Goal: Task Accomplishment & Management: Use online tool/utility

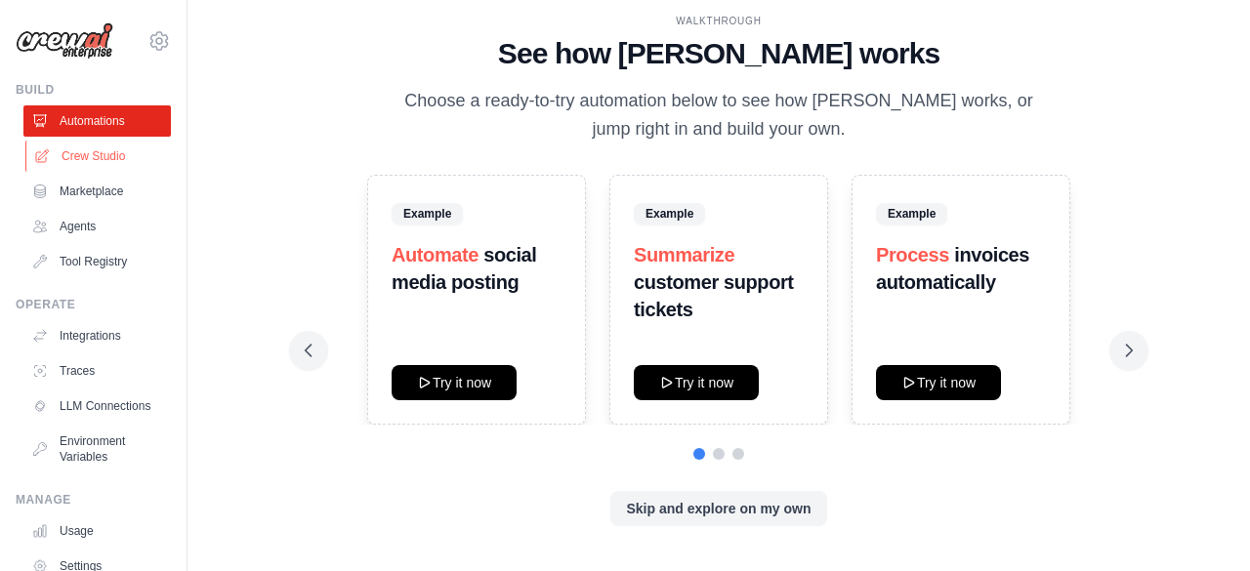
click at [92, 168] on link "Crew Studio" at bounding box center [98, 156] width 147 height 31
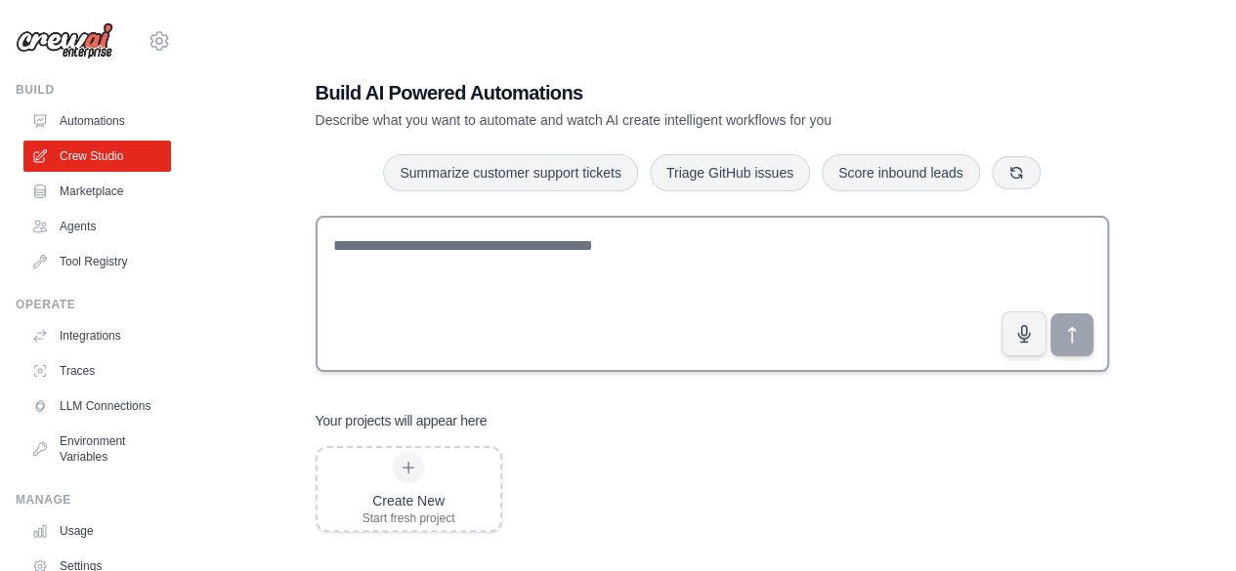
scroll to position [39, 0]
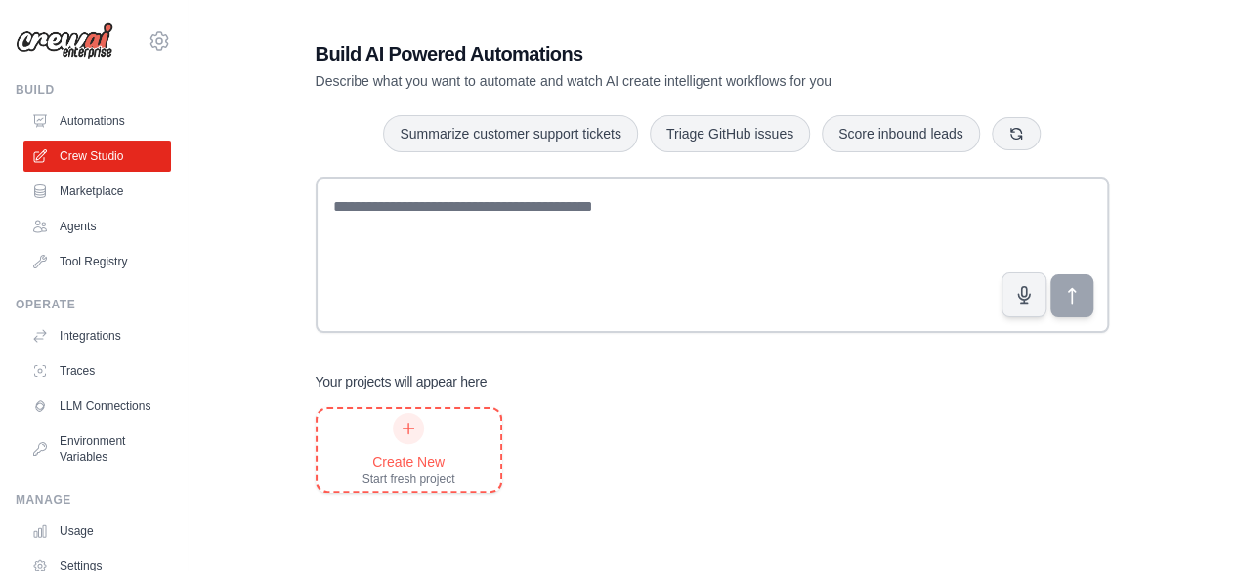
click at [411, 437] on div at bounding box center [408, 428] width 31 height 31
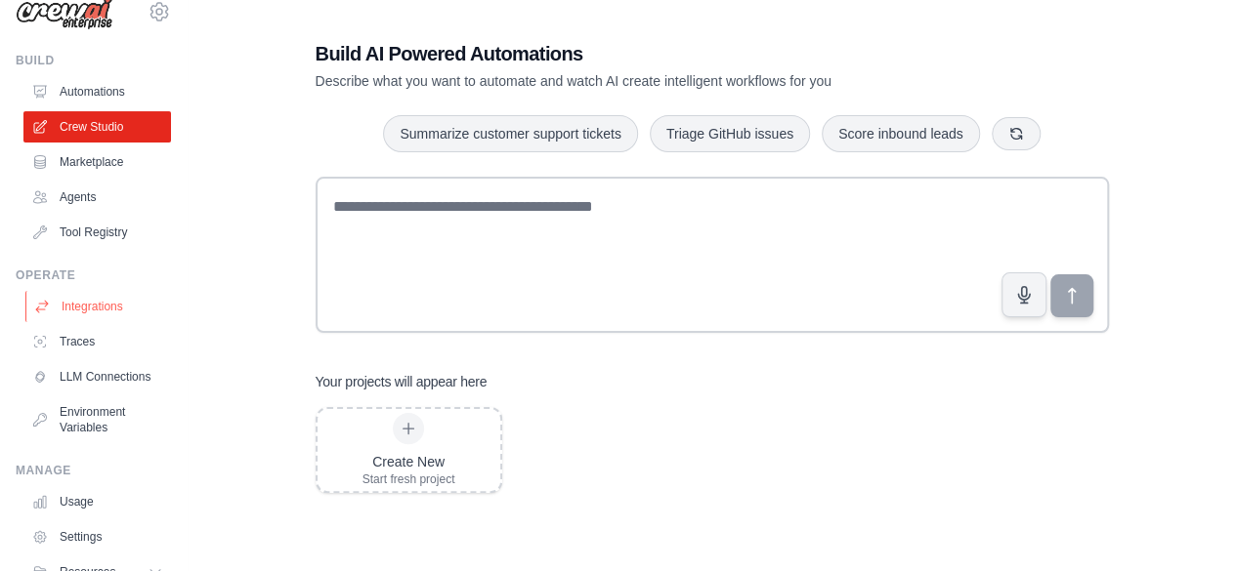
scroll to position [0, 0]
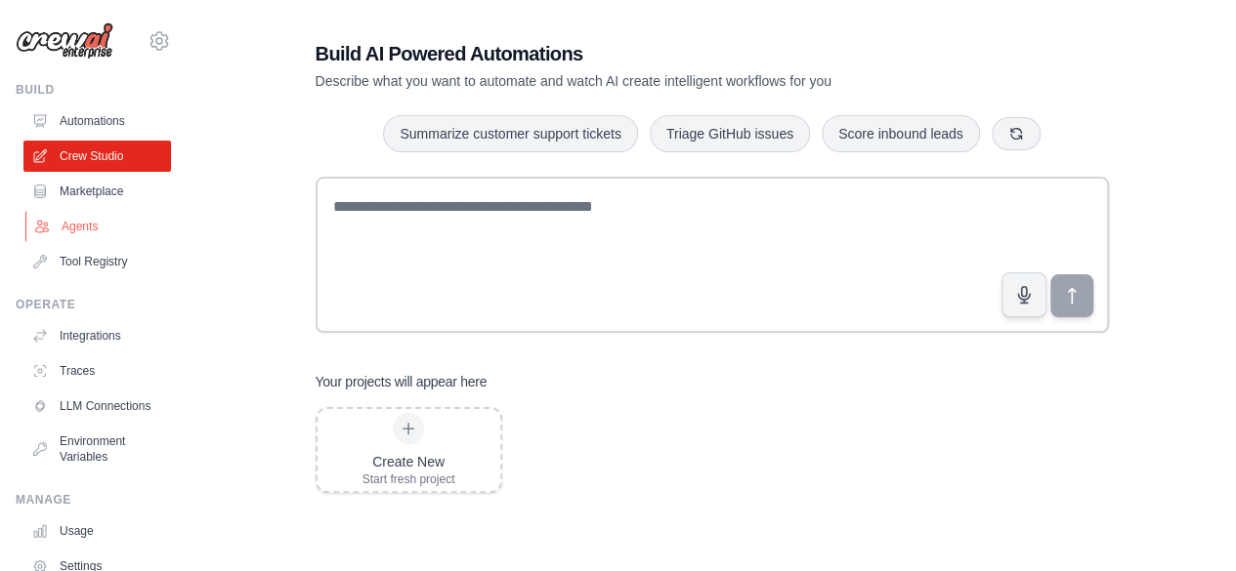
click at [79, 231] on link "Agents" at bounding box center [98, 226] width 147 height 31
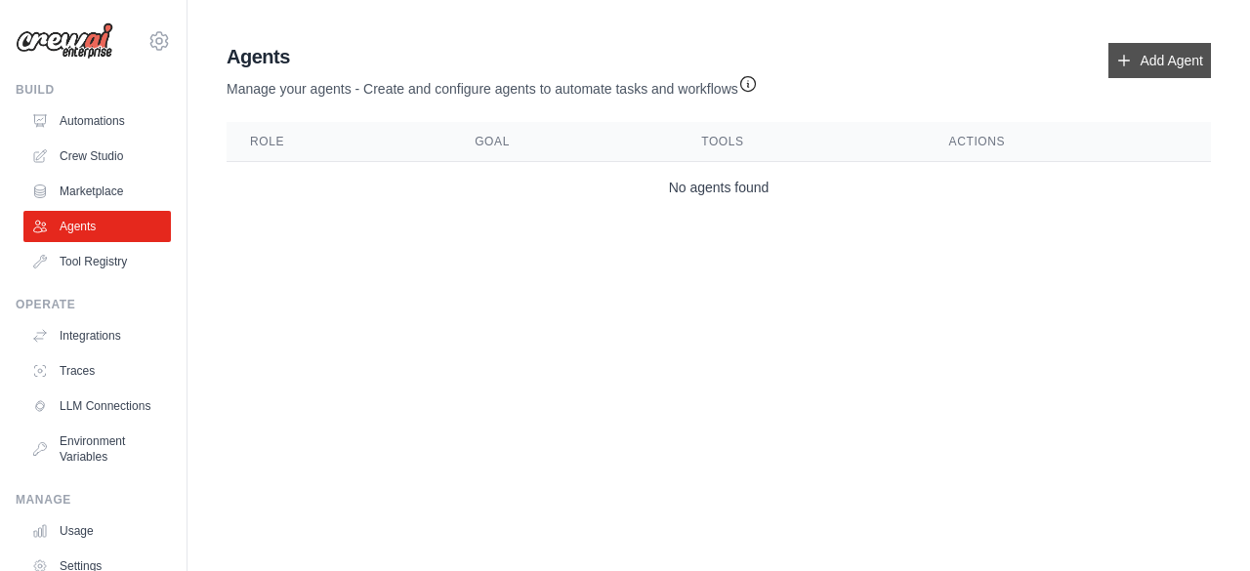
click at [1162, 70] on link "Add Agent" at bounding box center [1160, 60] width 103 height 35
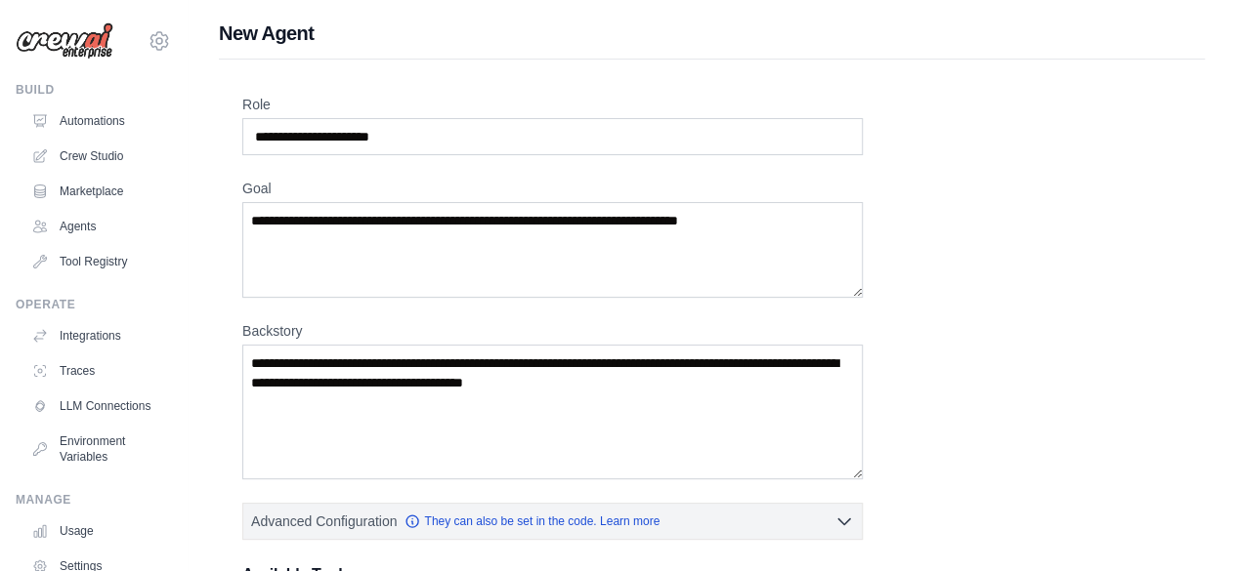
click at [78, 37] on img at bounding box center [65, 40] width 98 height 37
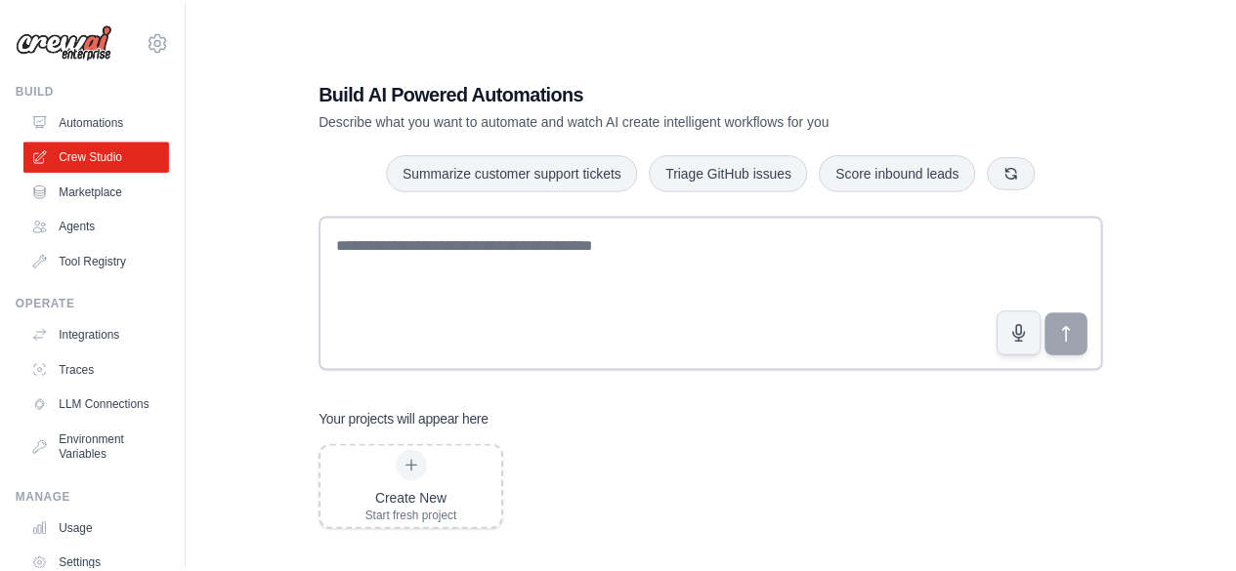
scroll to position [39, 0]
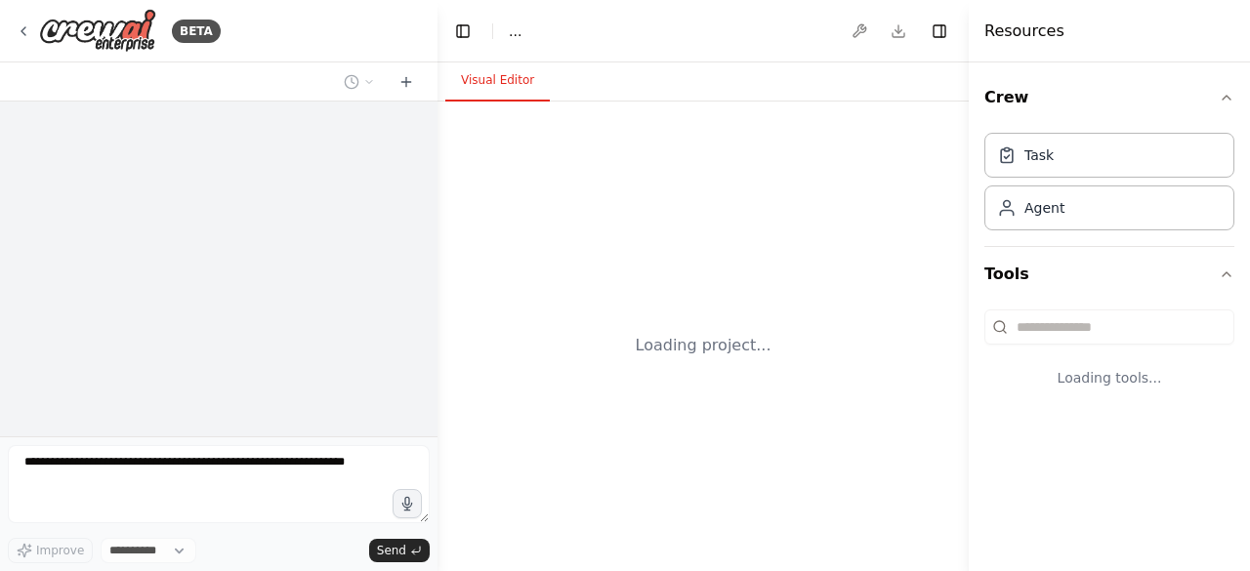
select select "****"
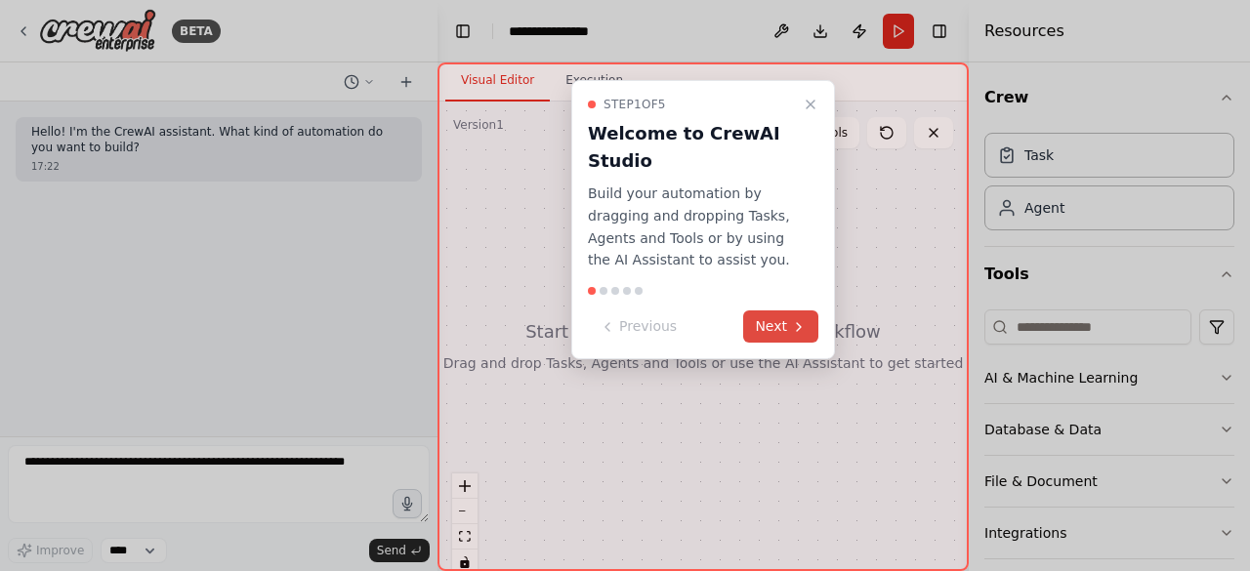
click at [773, 322] on button "Next" at bounding box center [780, 327] width 75 height 32
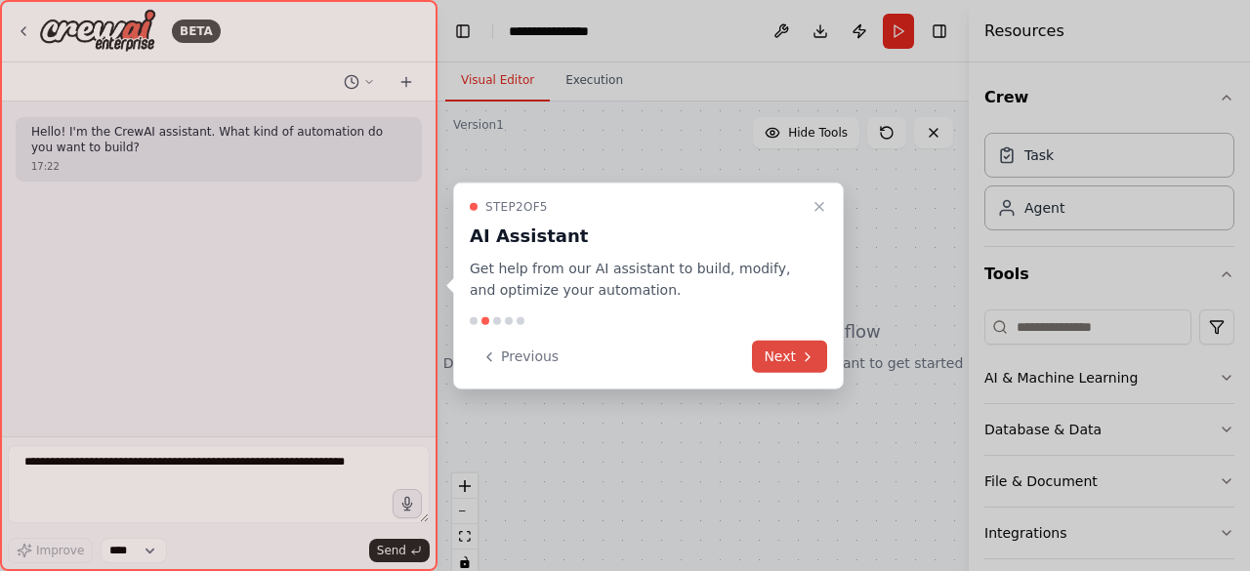
click at [780, 354] on button "Next" at bounding box center [789, 357] width 75 height 32
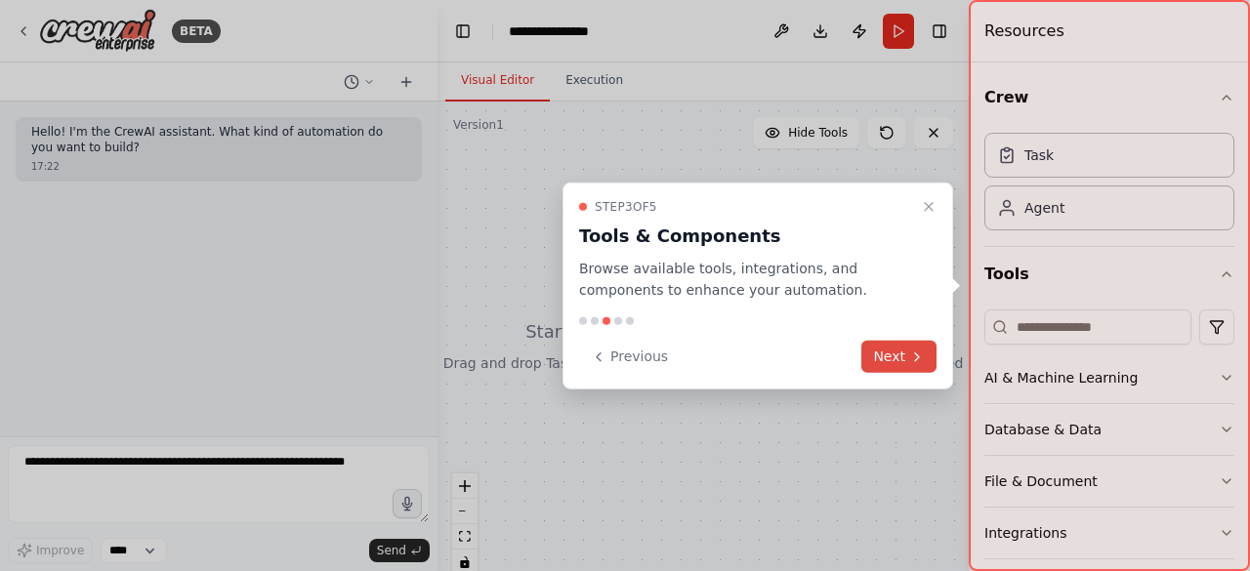
click at [919, 351] on icon at bounding box center [917, 357] width 16 height 16
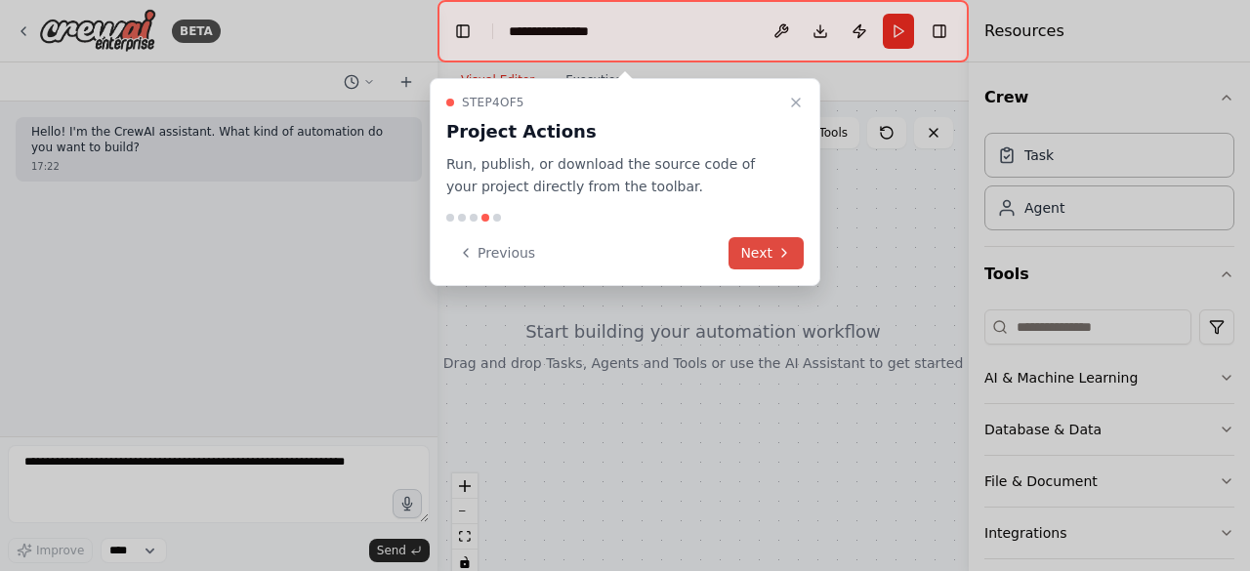
click at [754, 248] on button "Next" at bounding box center [766, 253] width 75 height 32
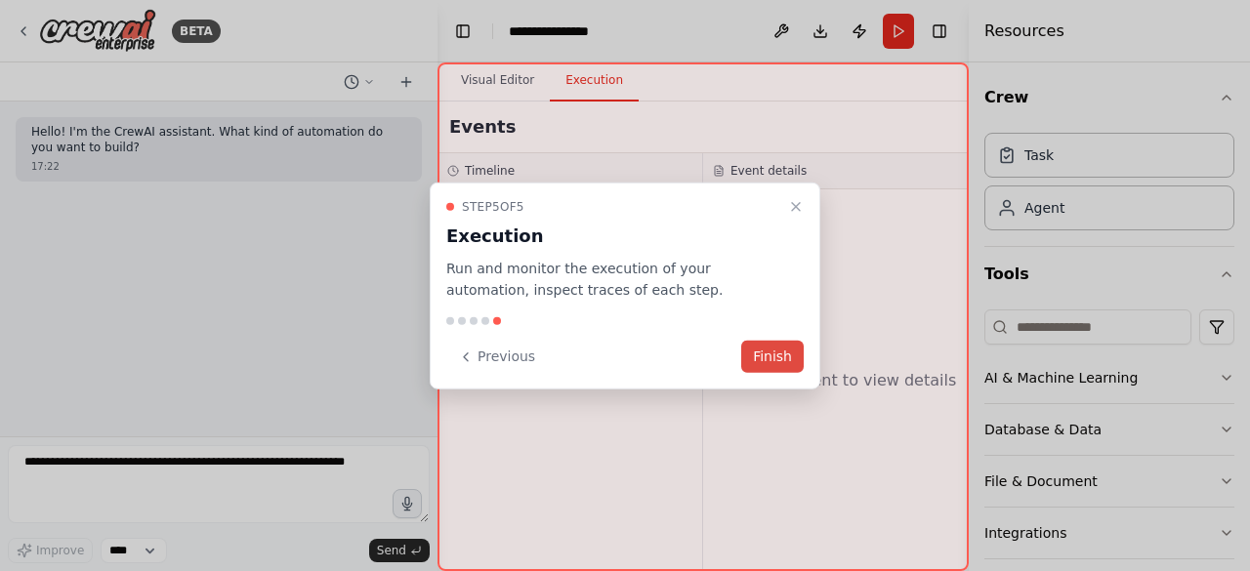
click at [780, 358] on button "Finish" at bounding box center [772, 357] width 63 height 32
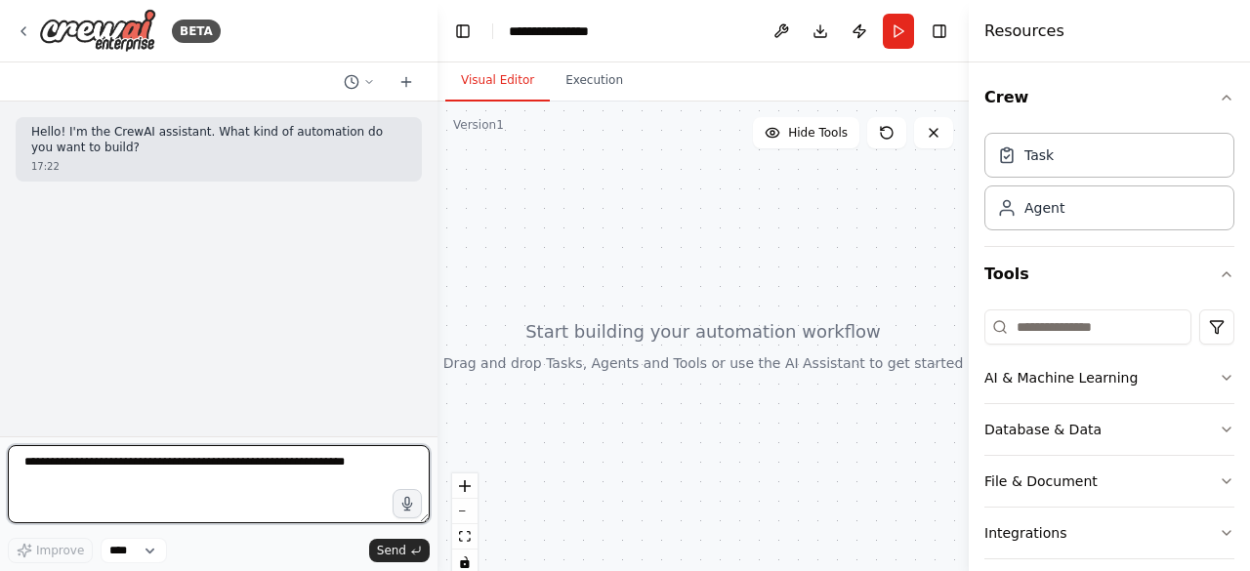
click at [256, 460] on textarea at bounding box center [219, 484] width 422 height 78
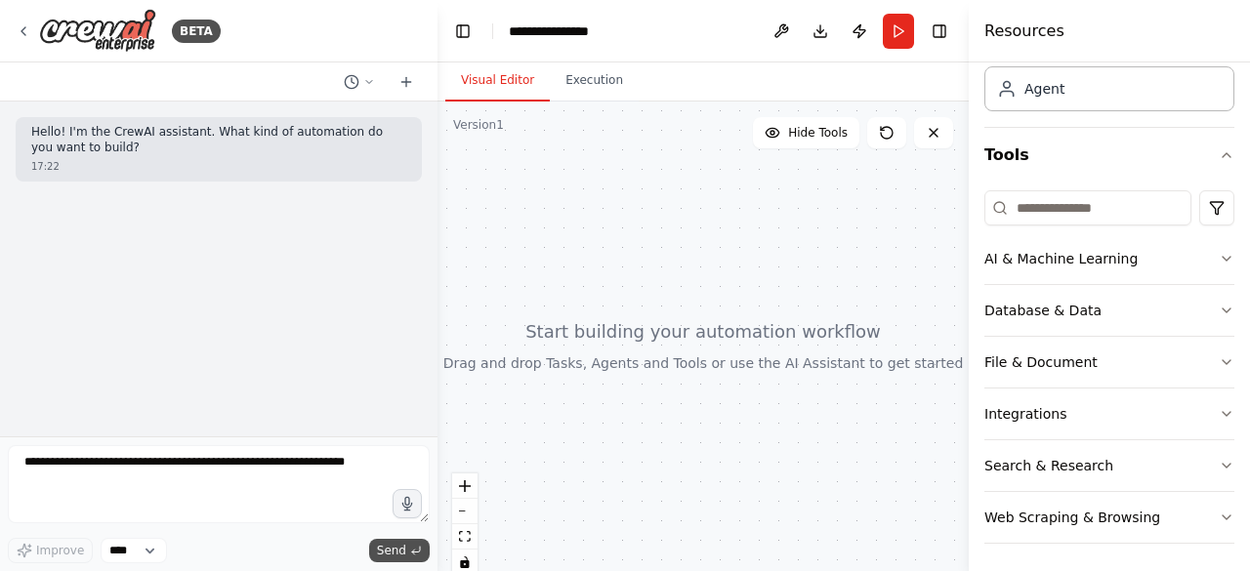
click at [390, 550] on span "Send" at bounding box center [391, 551] width 29 height 16
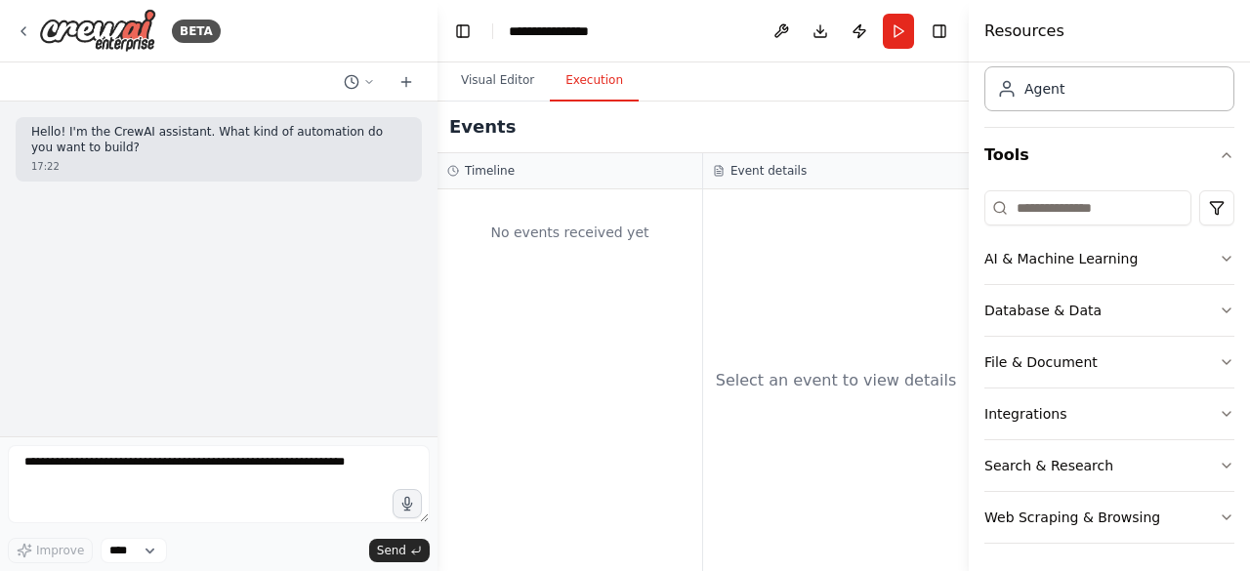
click at [578, 86] on button "Execution" at bounding box center [594, 81] width 89 height 41
click at [587, 229] on div "No events received yet" at bounding box center [569, 232] width 245 height 66
click at [800, 384] on div "Select an event to view details" at bounding box center [836, 380] width 241 height 23
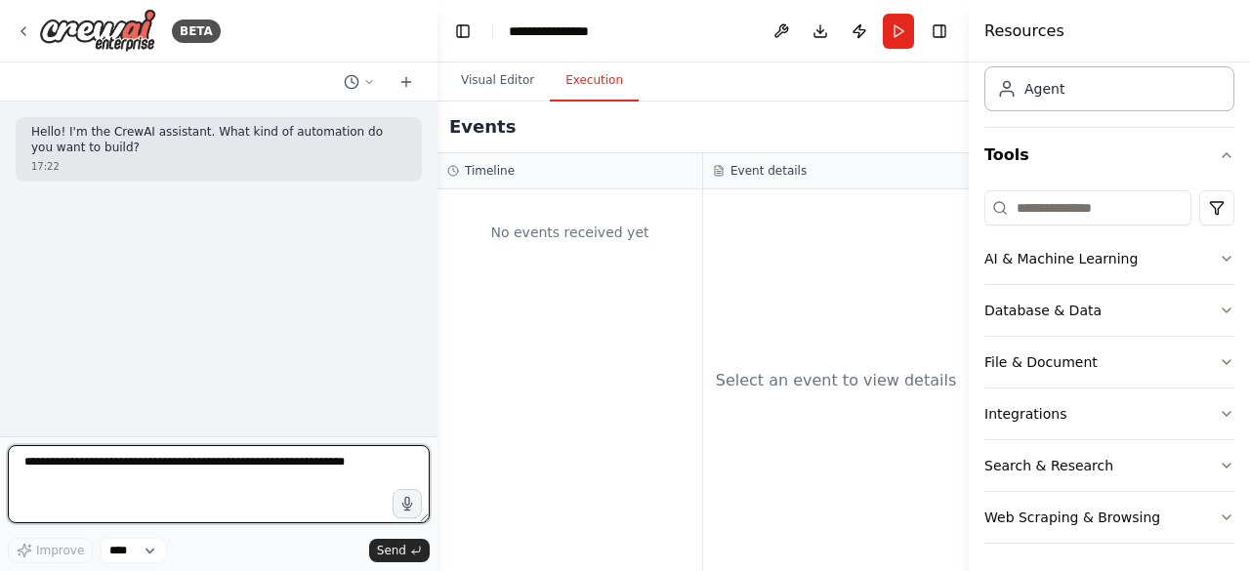
click at [242, 459] on textarea at bounding box center [219, 484] width 422 height 78
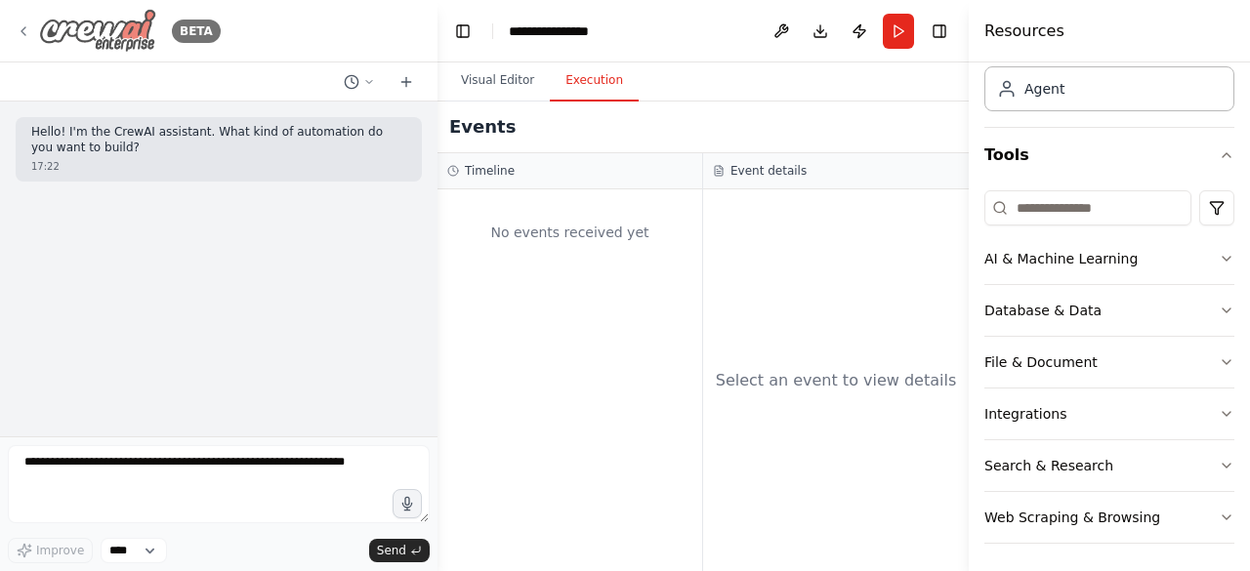
click at [92, 24] on img at bounding box center [97, 31] width 117 height 44
